Goal: Communication & Community: Participate in discussion

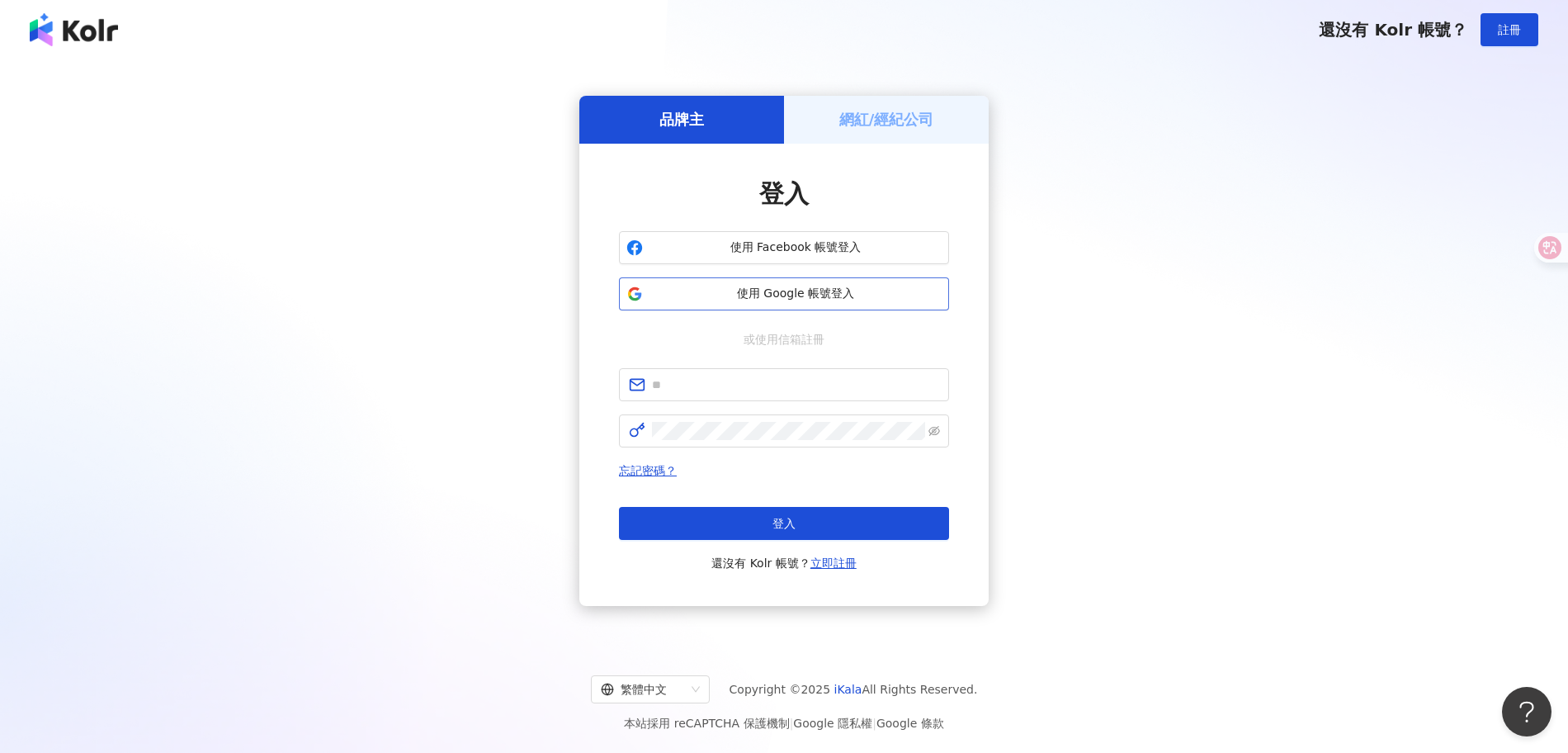
click at [813, 295] on span "使用 Google 帳號登入" at bounding box center [796, 293] width 292 height 17
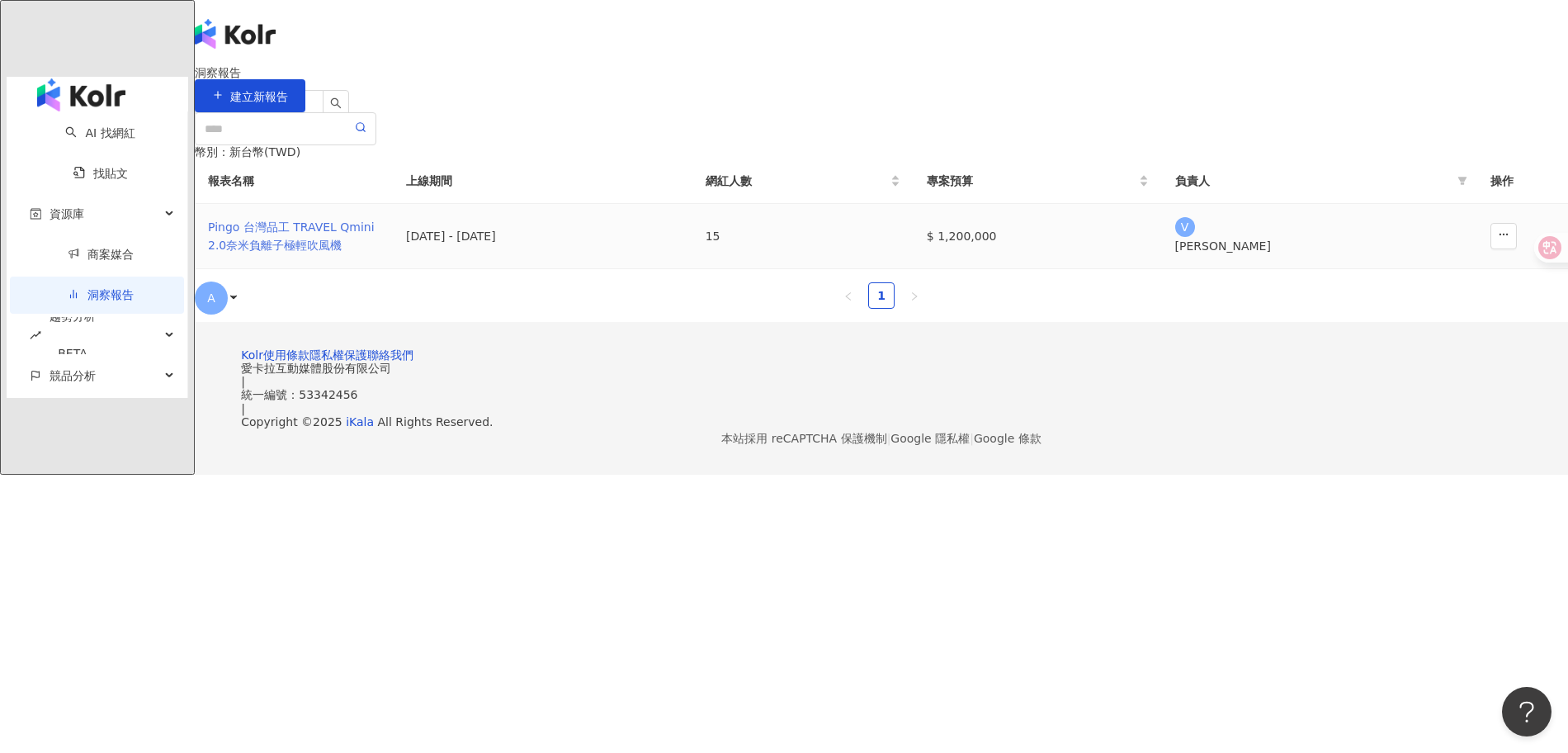
click at [379, 254] on div "Pingo 台灣品工 TRAVEL Qmini 2.0奈米負離子極輕吹風機" at bounding box center [293, 235] width 172 height 36
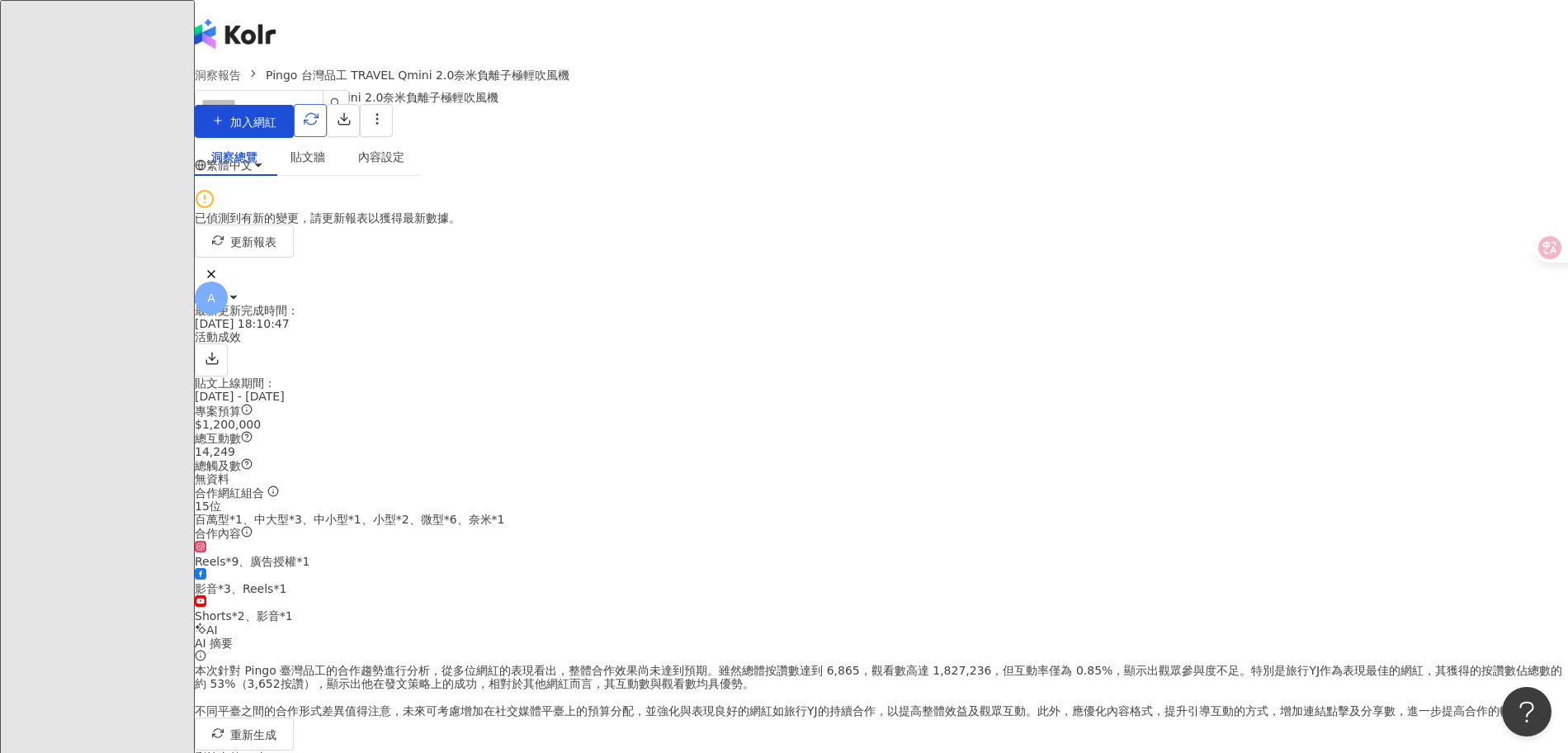
click at [318, 121] on icon "button" at bounding box center [311, 119] width 15 height 15
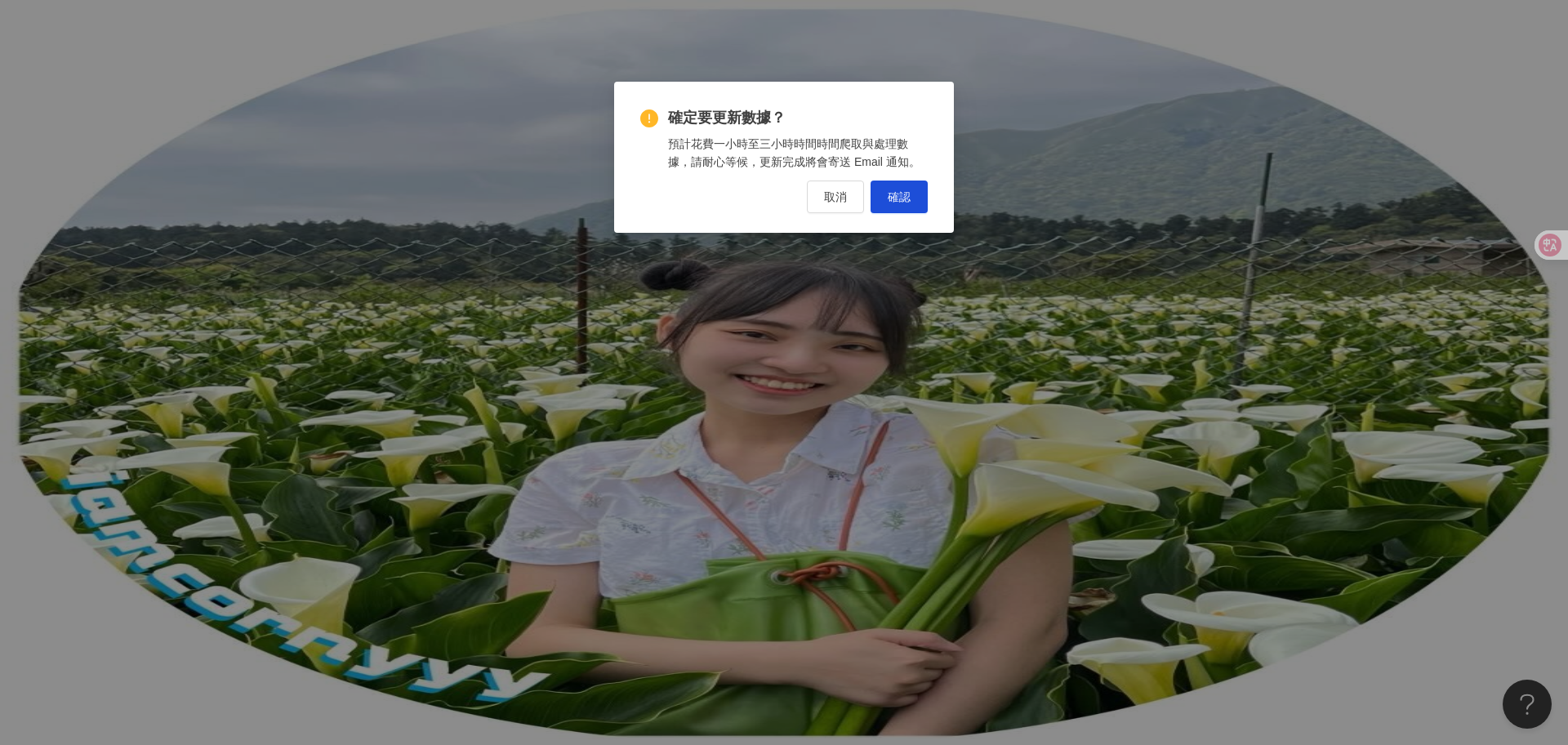
click at [1095, 215] on div "確定要更新數據？ 預計花費一小時至三小時時間時間爬取與處理數據，請耐心等候，更新完成將會寄送 Email 通知。 取消 確認" at bounding box center [784, 372] width 1568 height 745
click at [904, 207] on button "確認" at bounding box center [899, 197] width 57 height 33
click at [897, 200] on span "確認" at bounding box center [899, 196] width 23 height 13
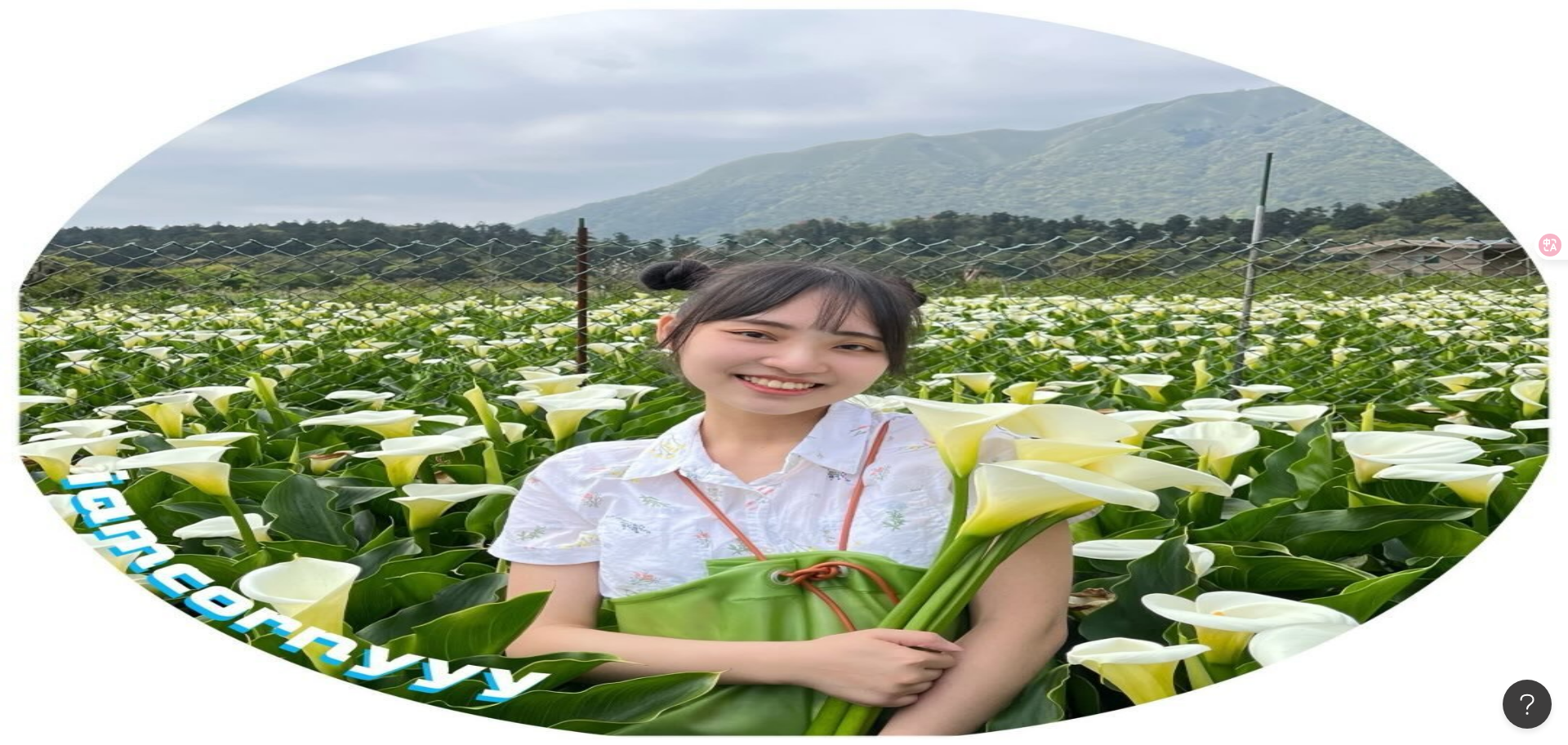
click at [907, 202] on div "確定要更新數據？ 預計花費一小時至三小時時間時間爬取與處理數據，請耐心等候，更新完成將會寄送 Email 通知。 取消 確認" at bounding box center [784, 372] width 1568 height 745
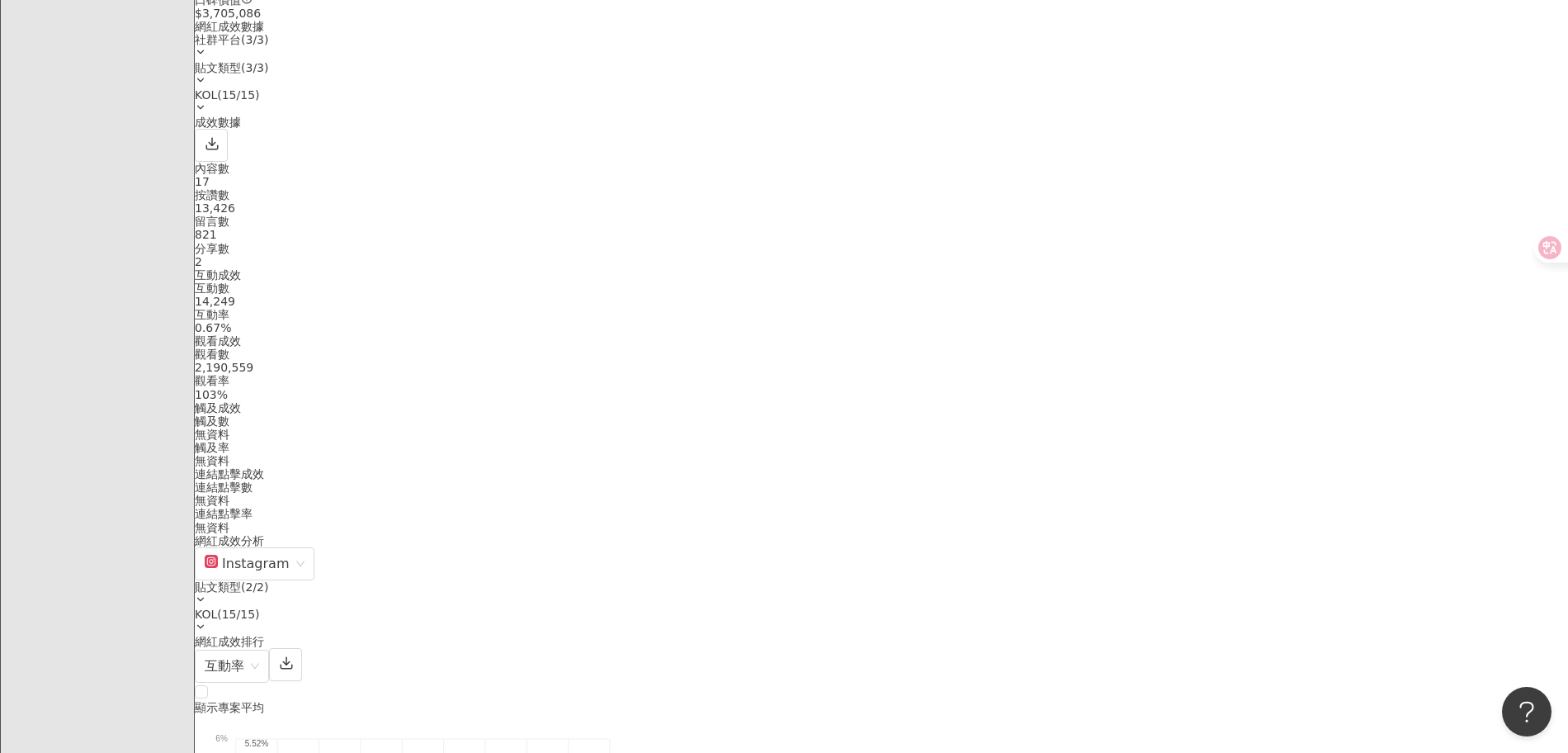
scroll to position [1197, 0]
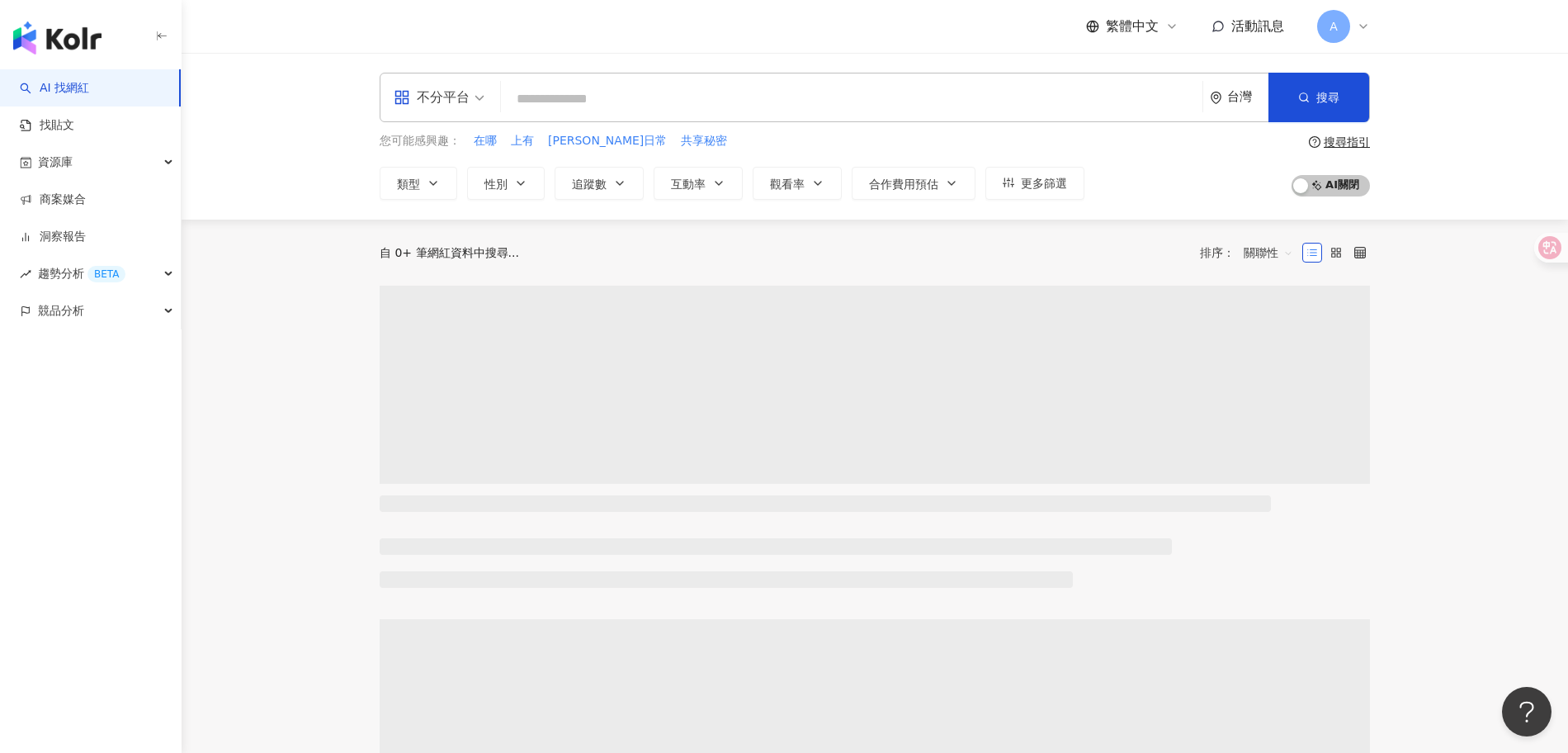
click at [86, 203] on link "商案媒合" at bounding box center [52, 199] width 66 height 17
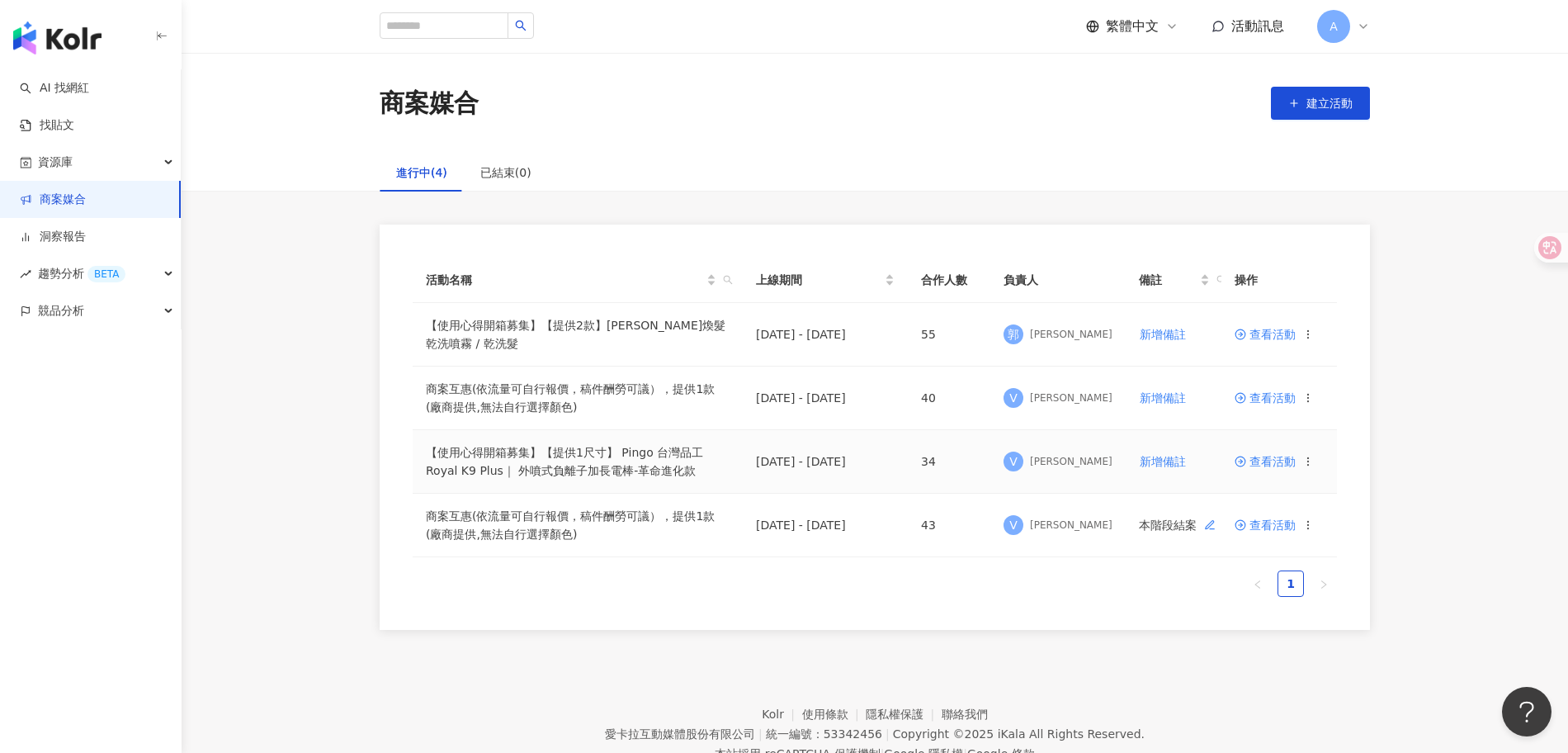
click at [1261, 467] on span "查看活動" at bounding box center [1265, 462] width 61 height 12
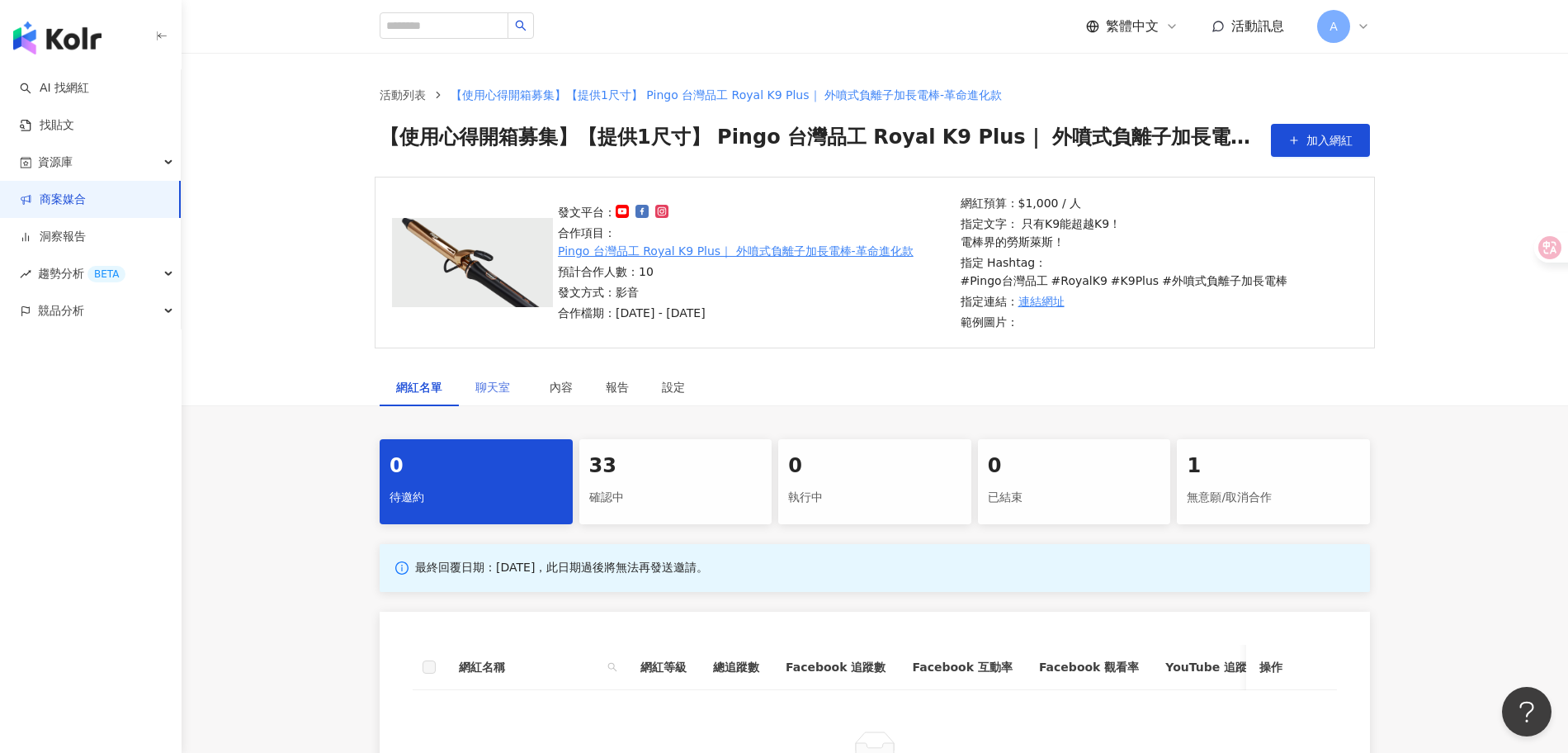
click at [500, 378] on div "聊天室" at bounding box center [496, 387] width 74 height 38
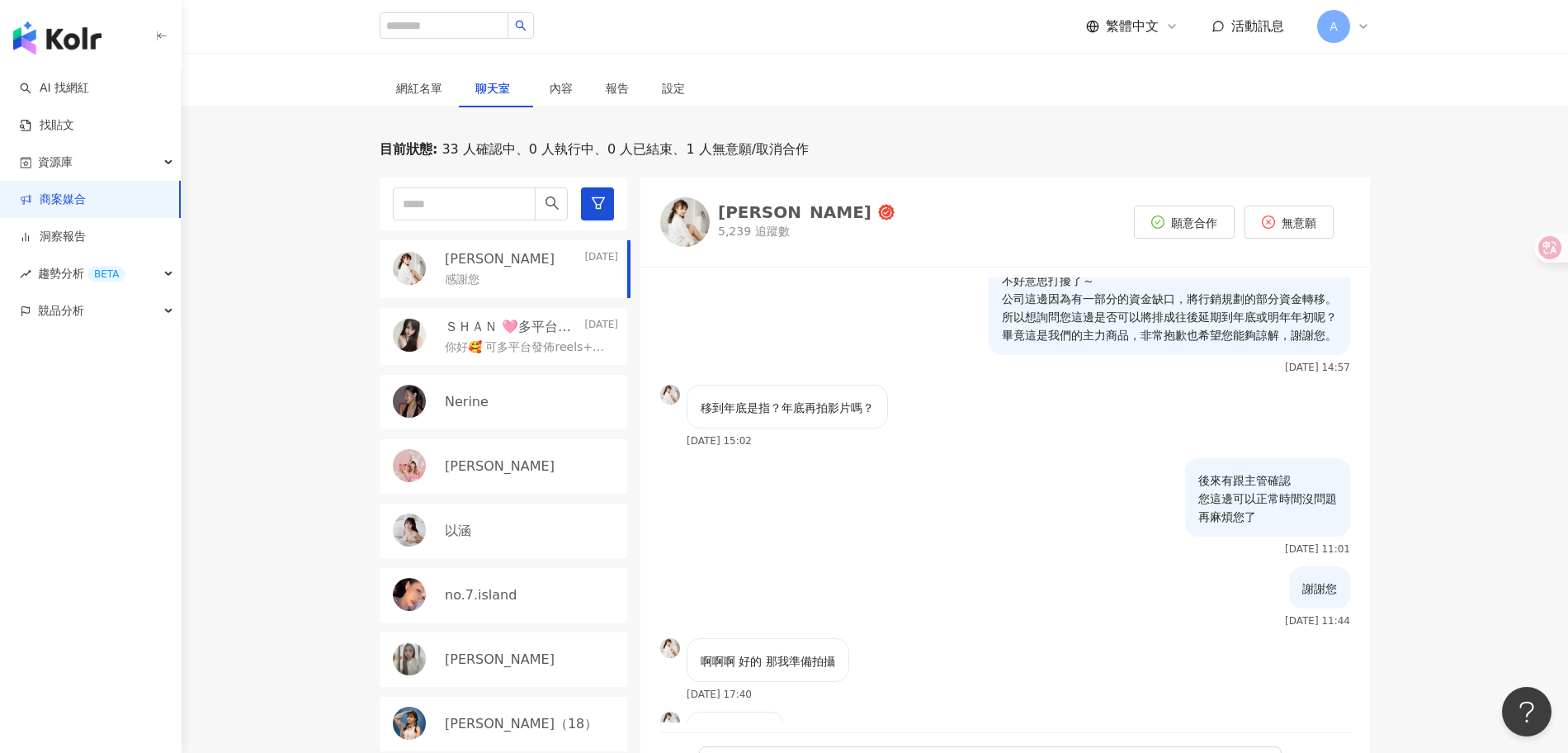
scroll to position [1726, 0]
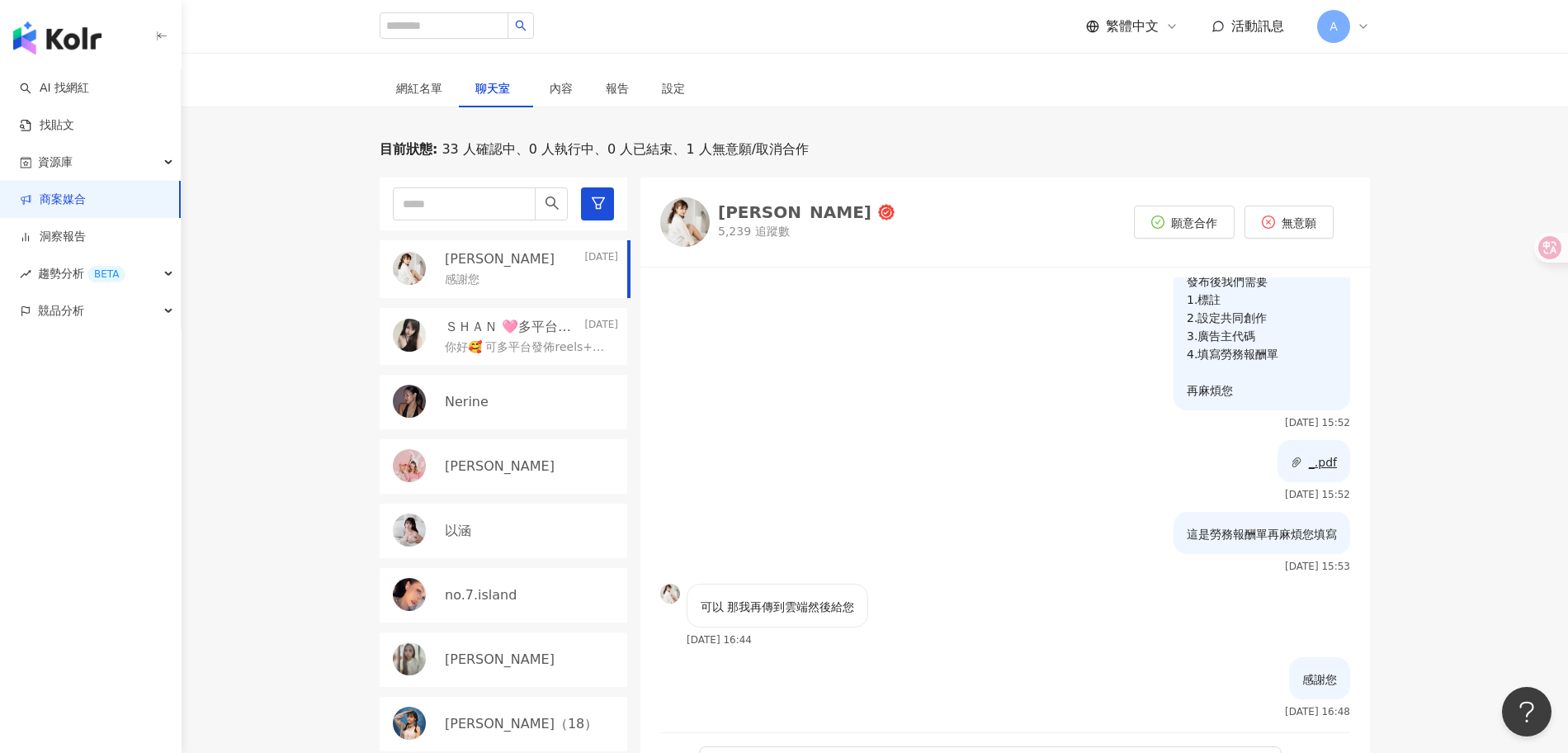
click at [1447, 467] on div "目前狀態 : 33 人確認中、0 人執行中、0 人已結束、1 人無意願/取消合作 楊敬亭 2025/8/19 感謝您 ＳＨＡＮ 🩷多平台發佈🩷Youtube …" at bounding box center [874, 471] width 1387 height 662
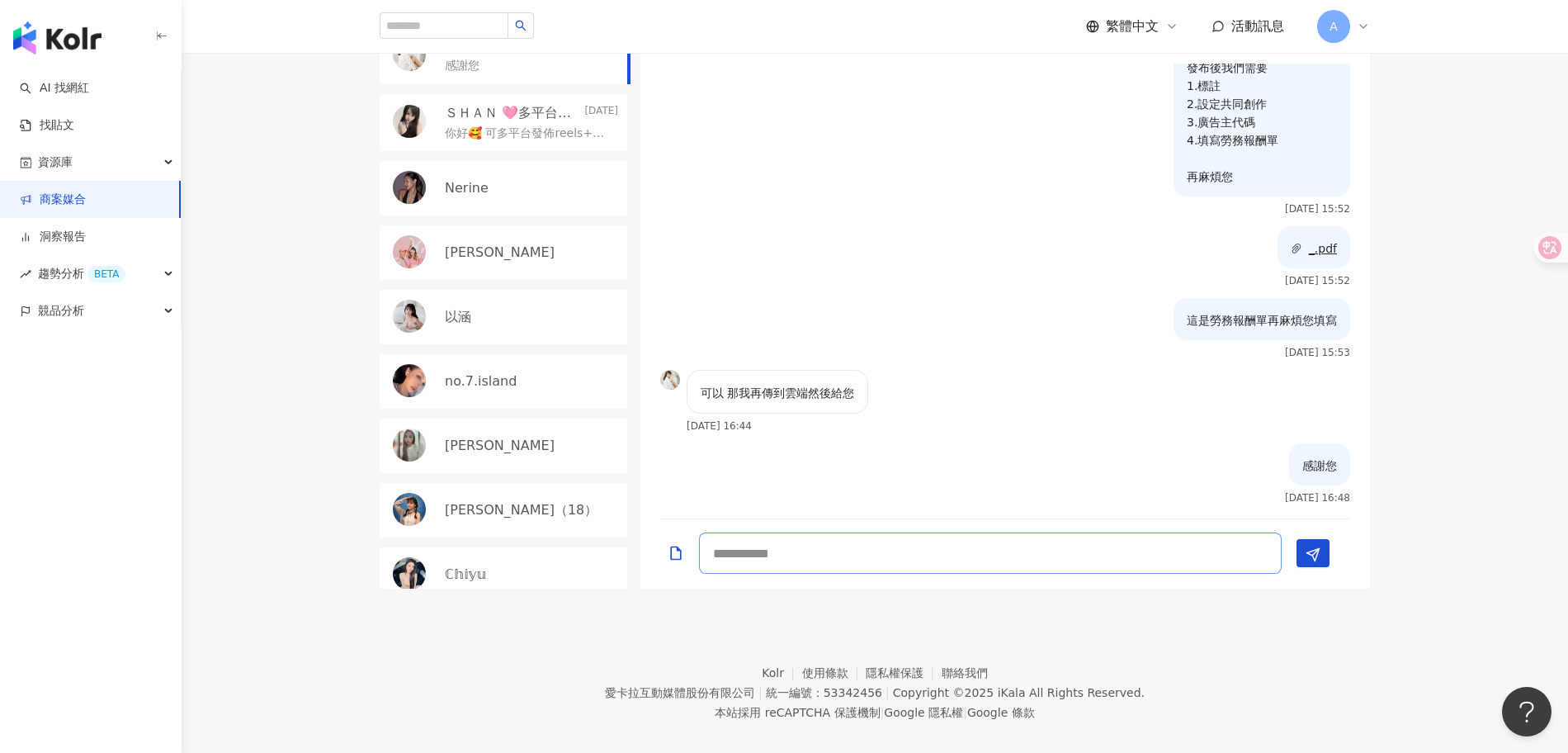
click at [1007, 532] on textarea at bounding box center [990, 553] width 582 height 41
type textarea "*"
